Goal: Information Seeking & Learning: Learn about a topic

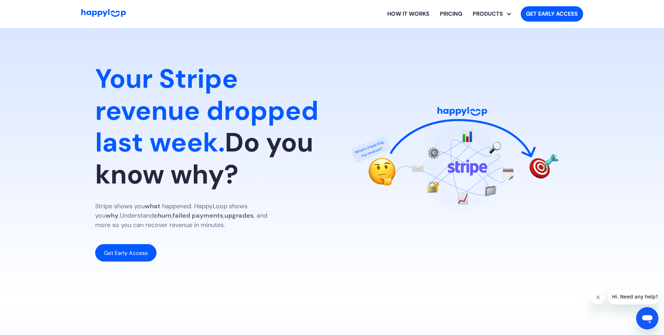
click at [410, 17] on link "How it works" at bounding box center [408, 14] width 53 height 22
click at [451, 14] on link "Pricing" at bounding box center [450, 14] width 33 height 22
click at [486, 46] on link "Stripe Analyst" at bounding box center [498, 50] width 52 height 16
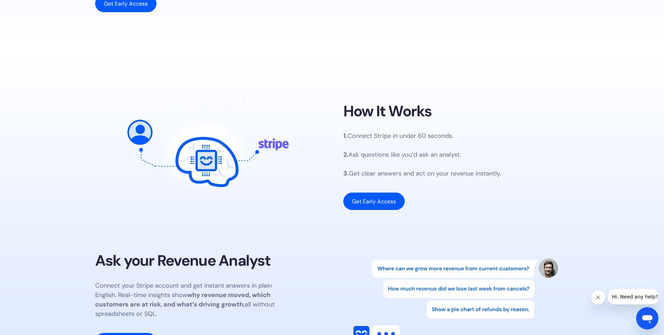
scroll to position [593, 0]
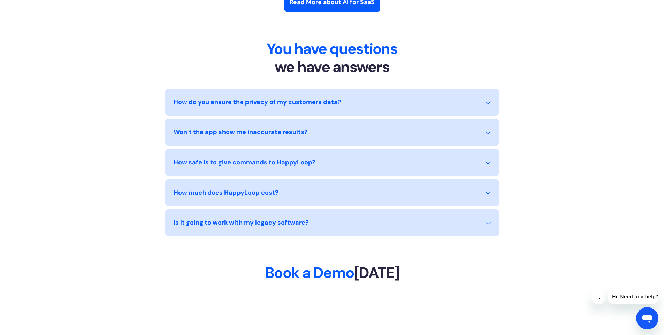
scroll to position [3240, 0]
